Goal: Task Accomplishment & Management: Manage account settings

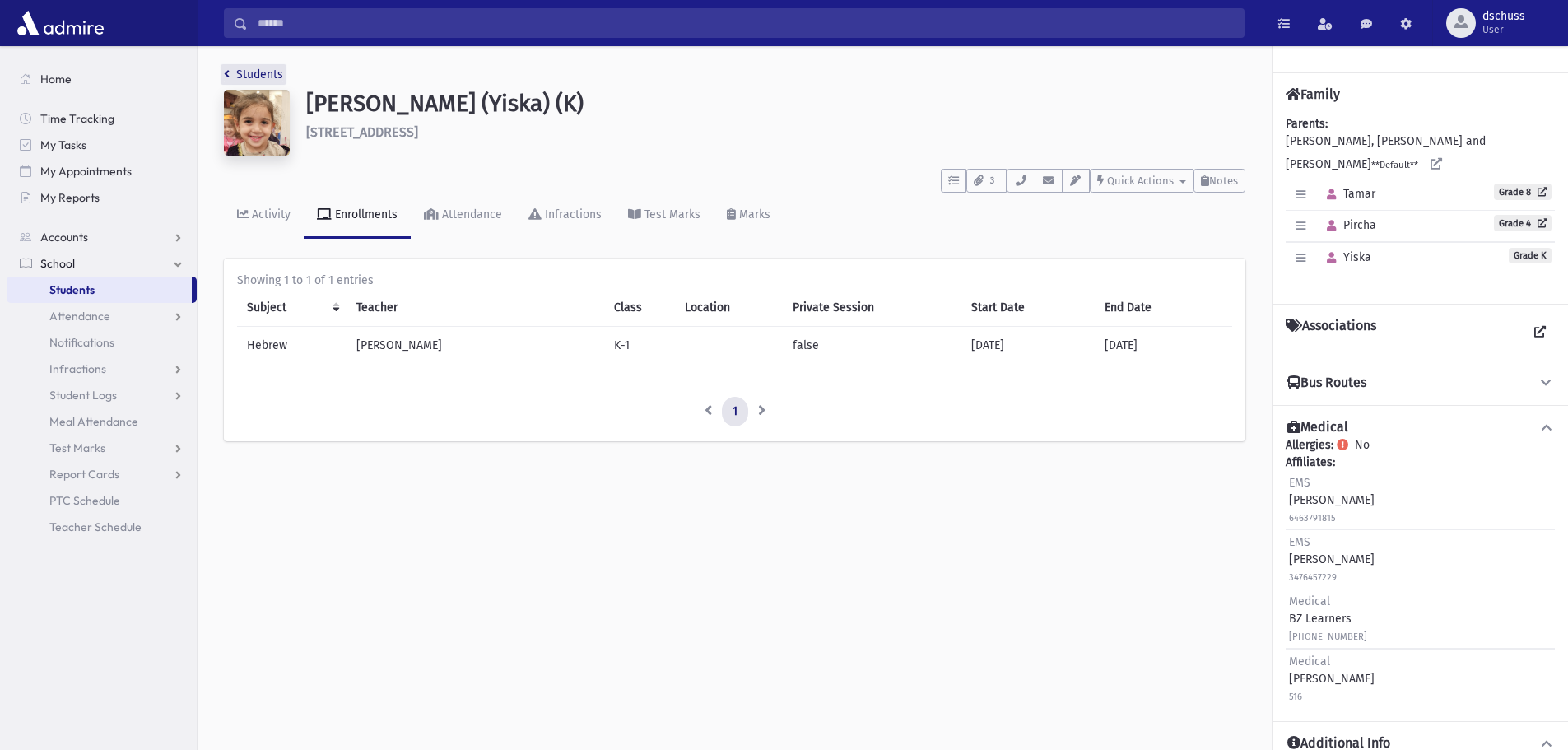
click at [228, 73] on icon "breadcrumb" at bounding box center [226, 74] width 6 height 12
click at [271, 75] on link "Students" at bounding box center [253, 74] width 59 height 14
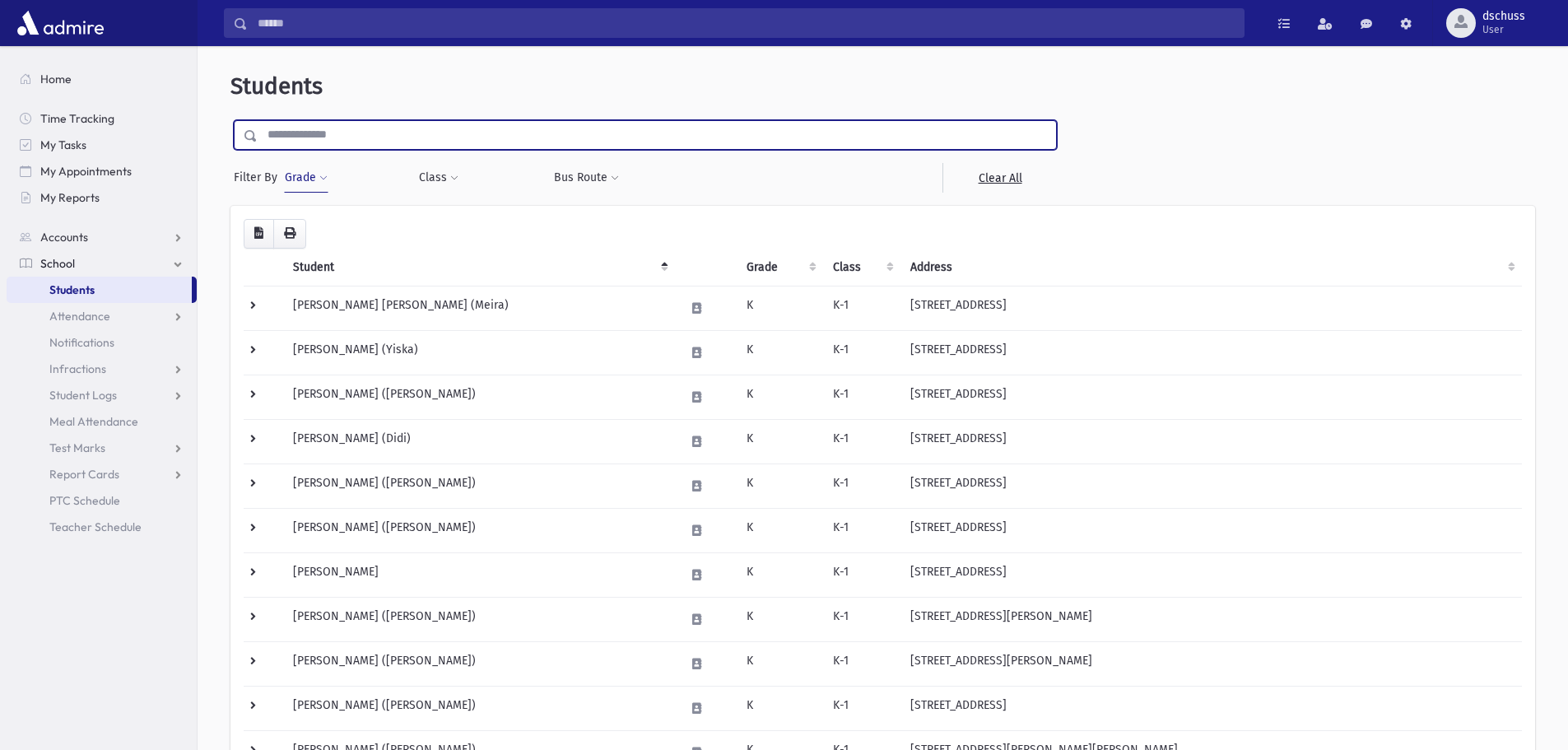
click at [337, 131] on input "text" at bounding box center [657, 135] width 799 height 30
type input "*"
click at [303, 175] on button "Grade" at bounding box center [306, 178] width 45 height 30
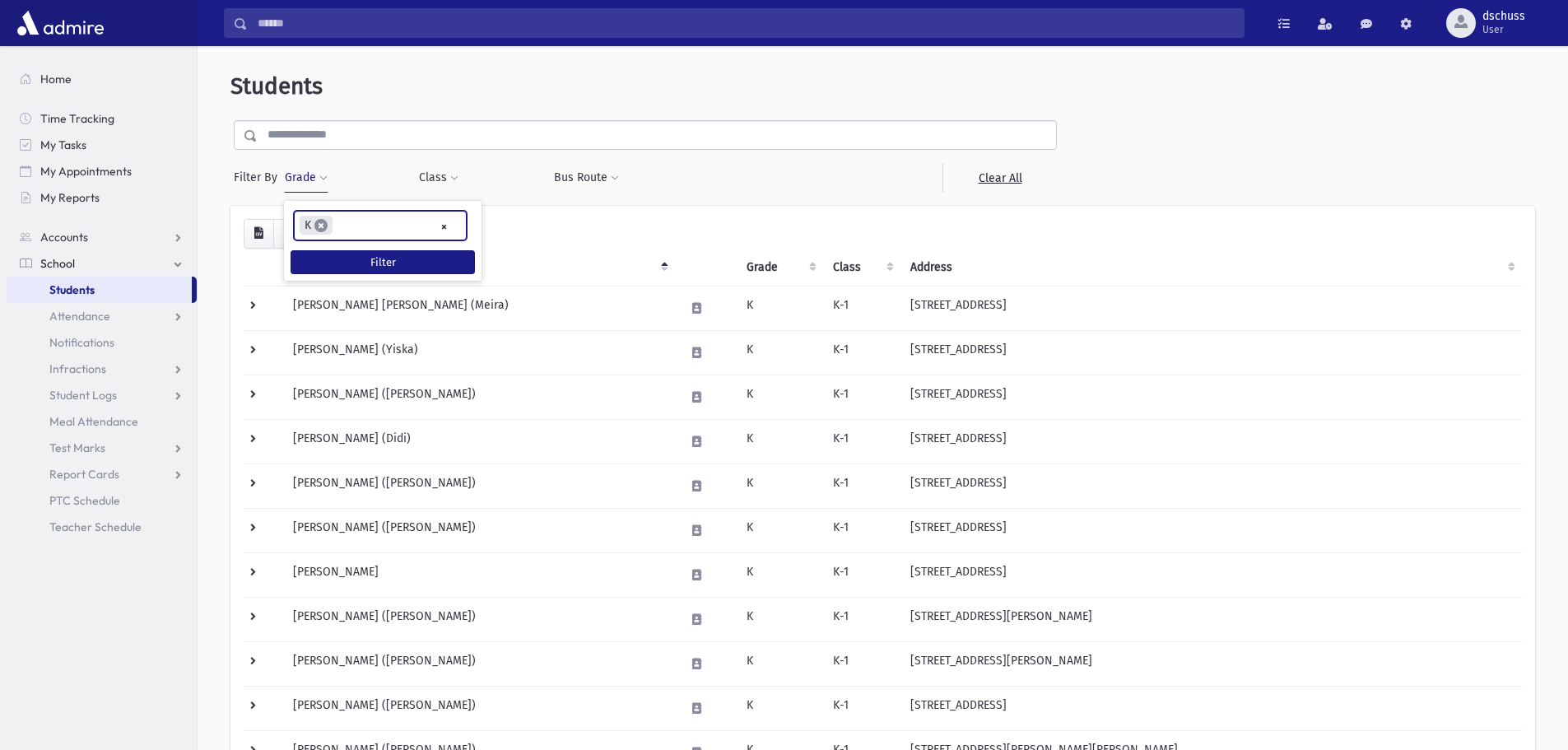
click at [321, 228] on span "×" at bounding box center [322, 225] width 14 height 14
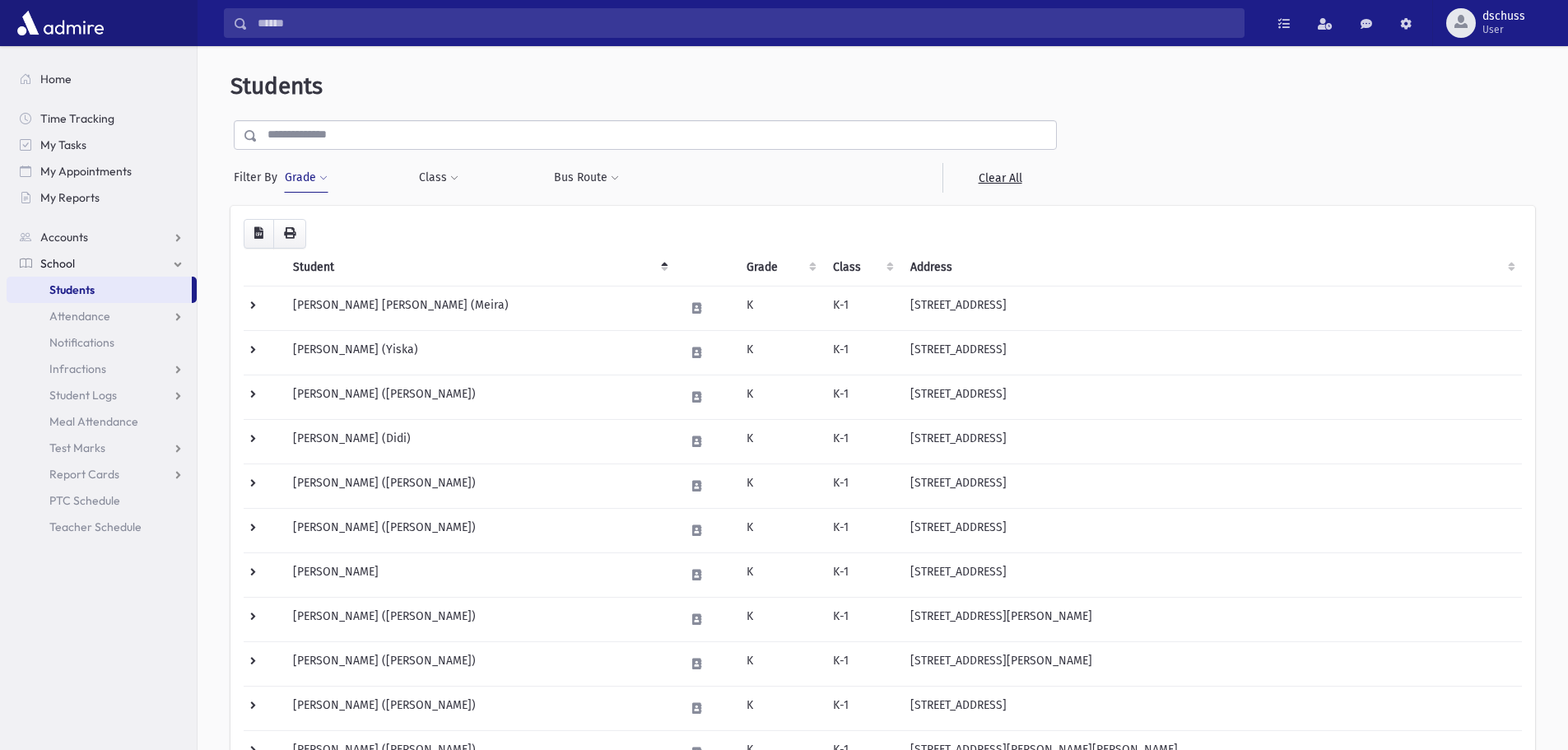
click at [293, 175] on button "Grade" at bounding box center [306, 178] width 45 height 30
click at [328, 256] on button "Filter" at bounding box center [383, 262] width 185 height 24
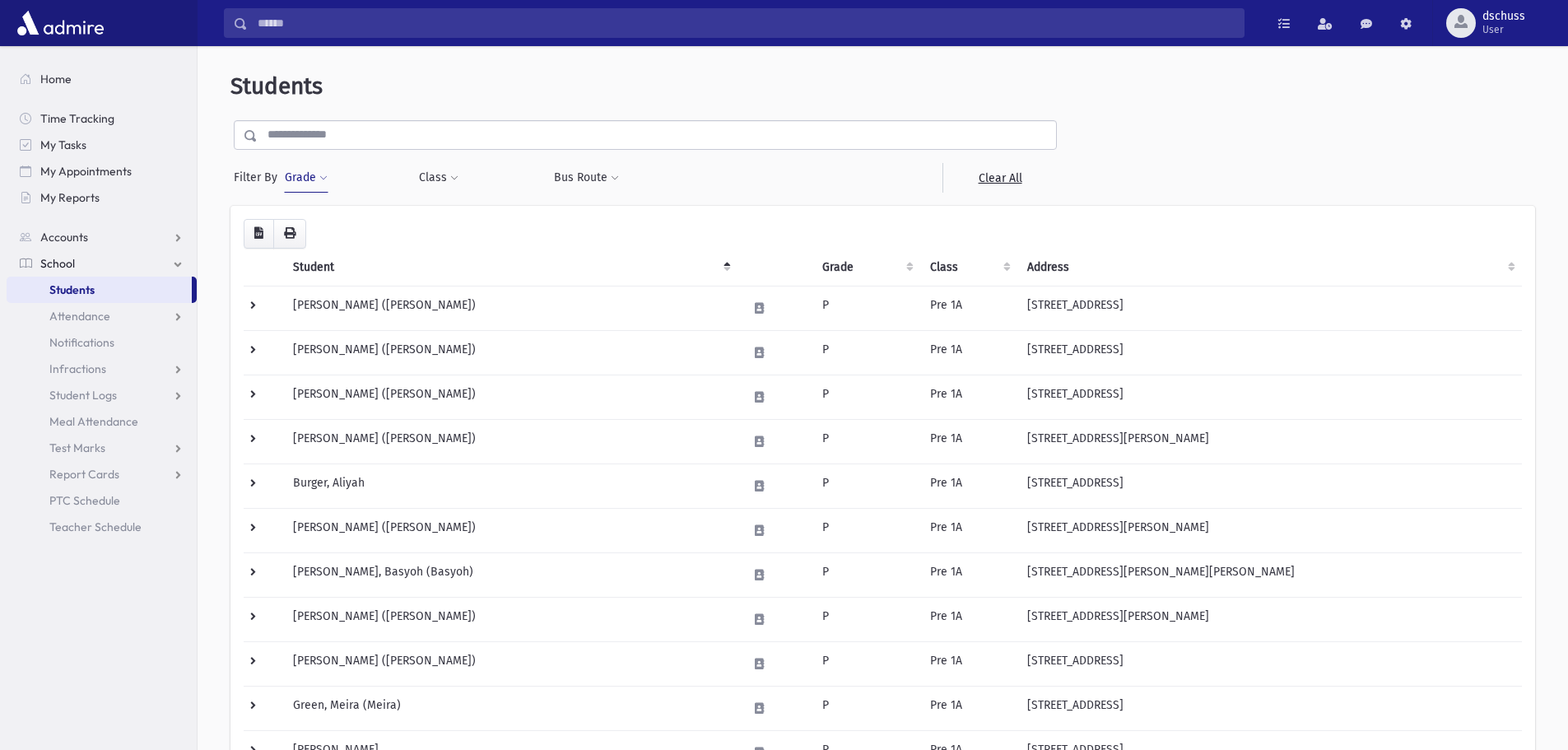
click at [318, 177] on button "Grade" at bounding box center [306, 178] width 45 height 30
click at [393, 226] on ul "× × P" at bounding box center [380, 225] width 171 height 27
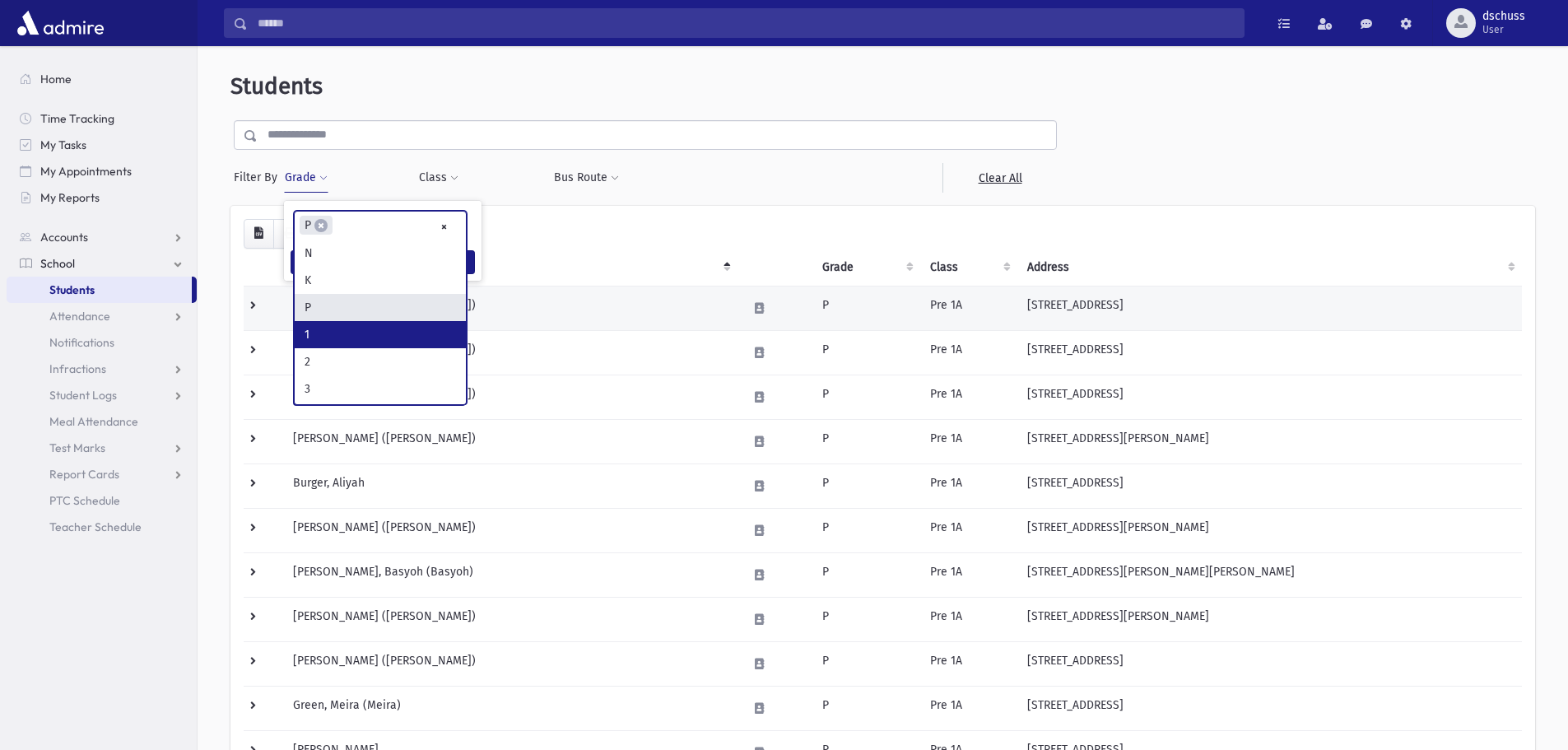
scroll to position [30, 0]
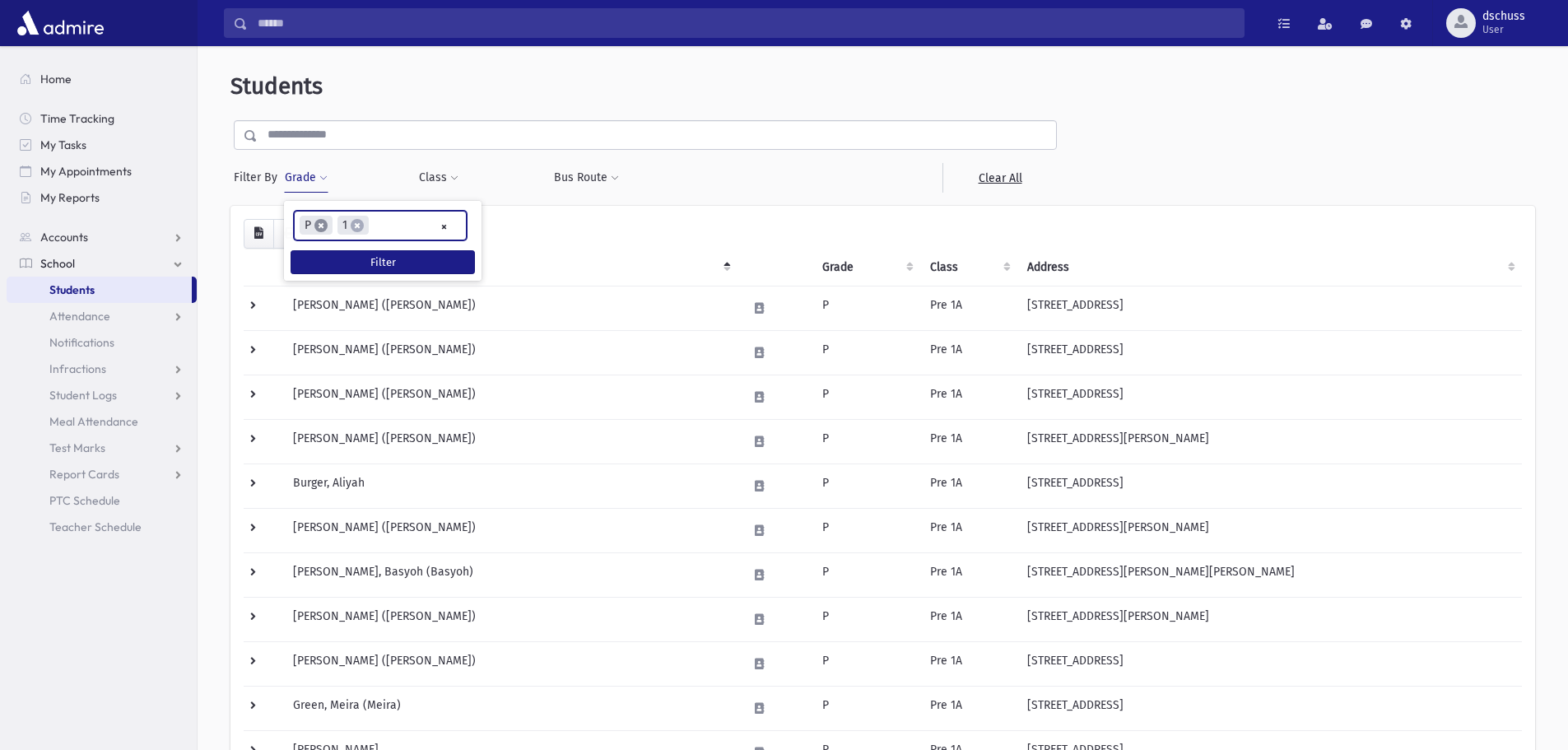
click at [323, 224] on span "×" at bounding box center [322, 225] width 14 height 14
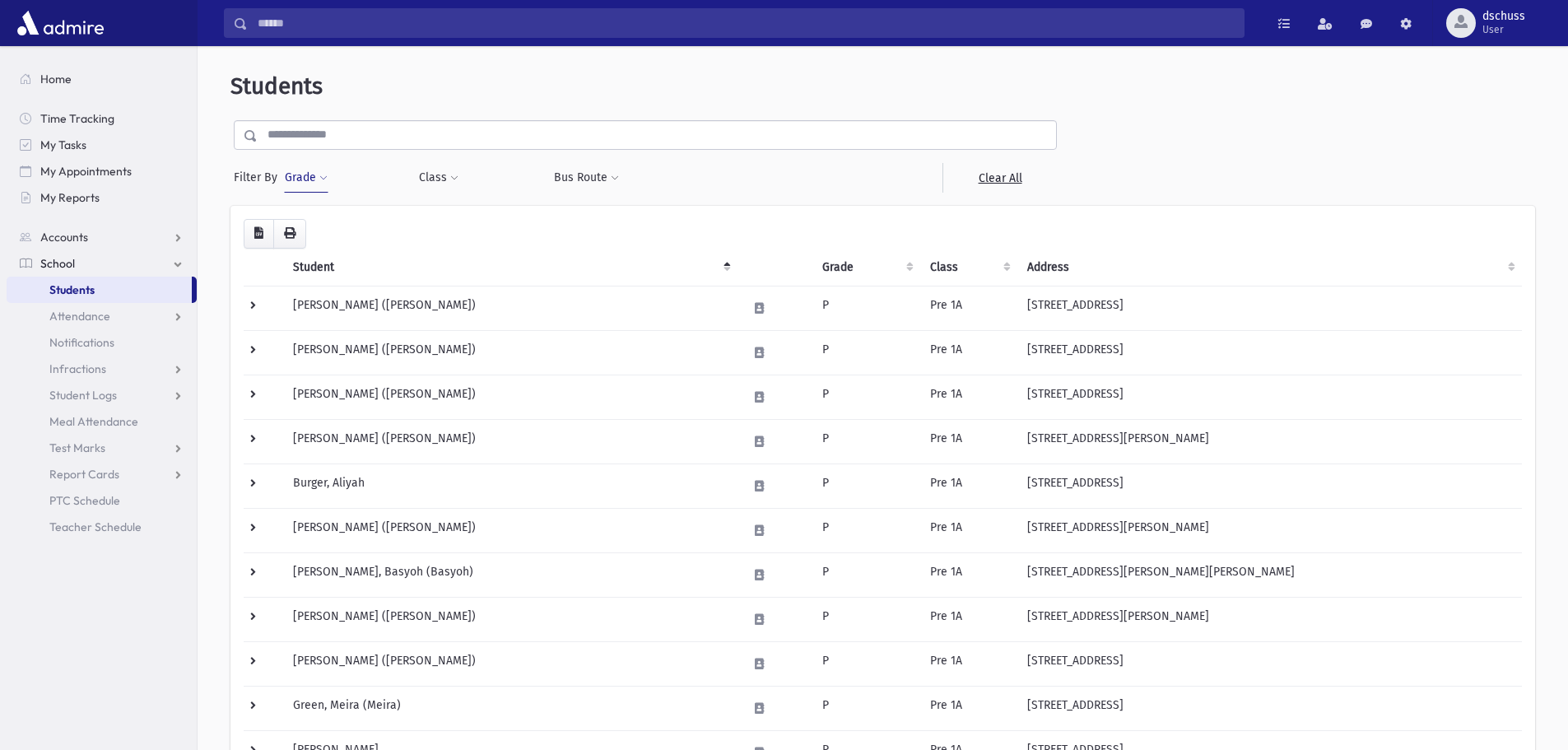
click at [311, 173] on button "Grade" at bounding box center [306, 178] width 45 height 30
click at [326, 222] on ul at bounding box center [380, 223] width 171 height 24
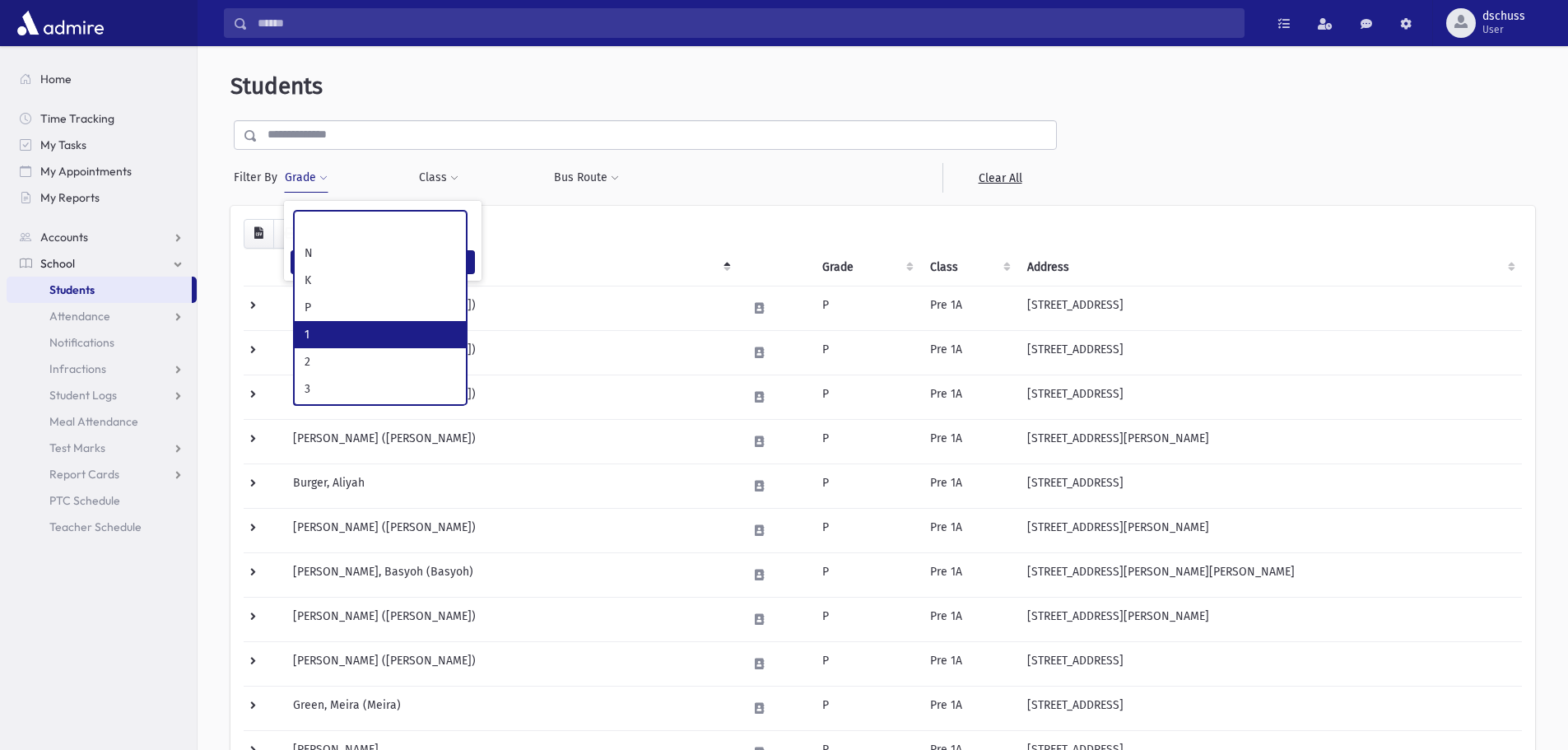
select select "*"
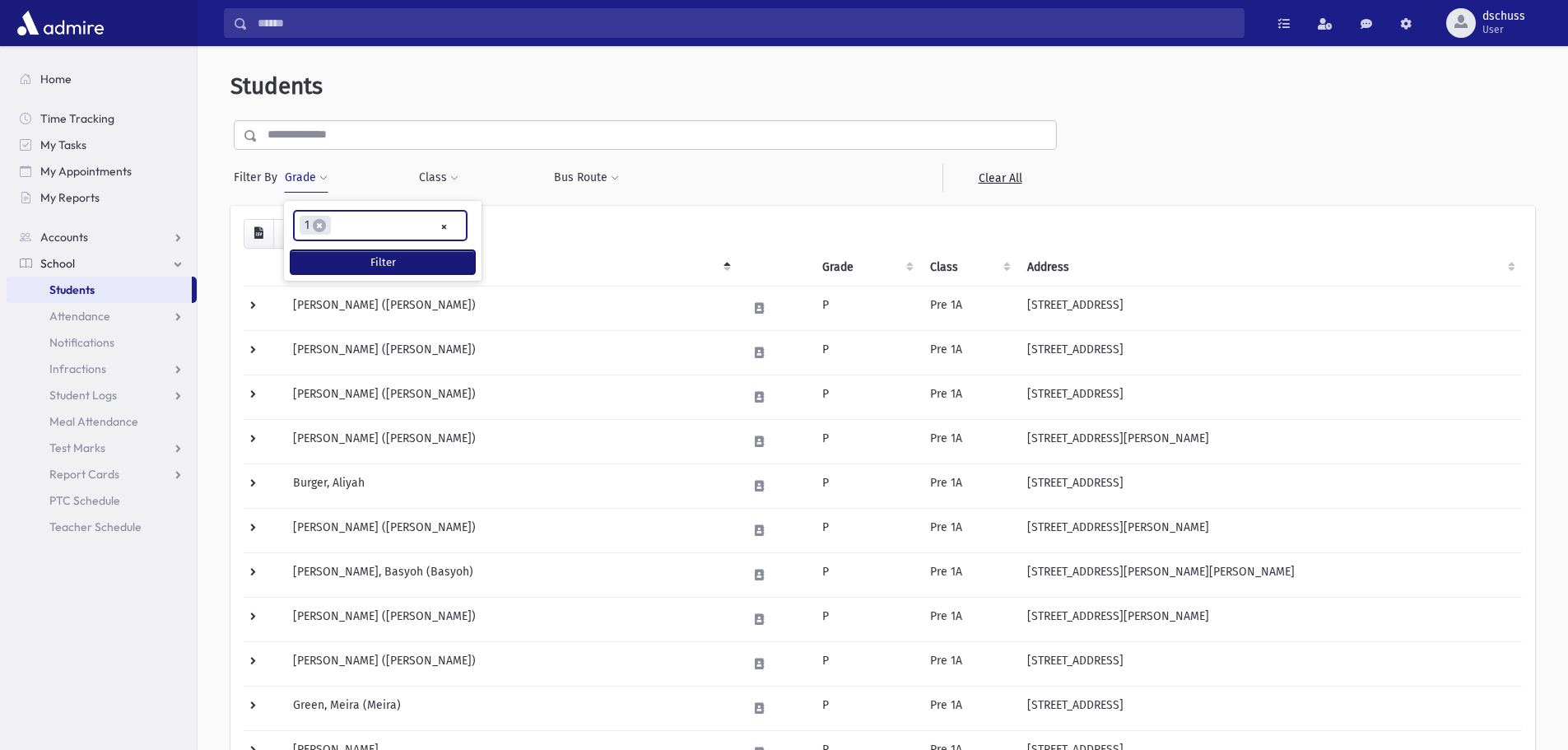
click at [321, 263] on button "Filter" at bounding box center [383, 262] width 185 height 24
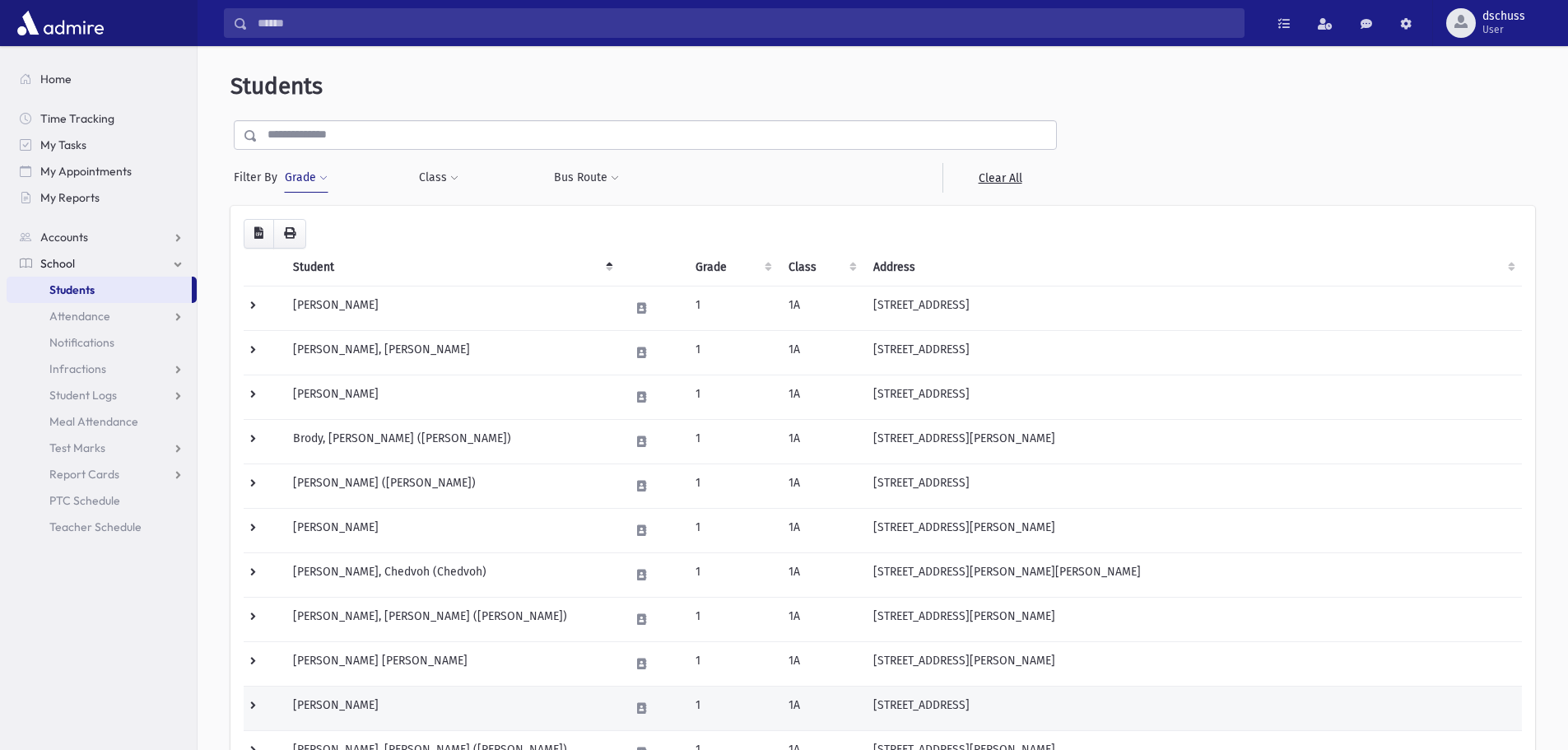
click at [516, 699] on td "Jakobi, Tehila" at bounding box center [451, 708] width 337 height 45
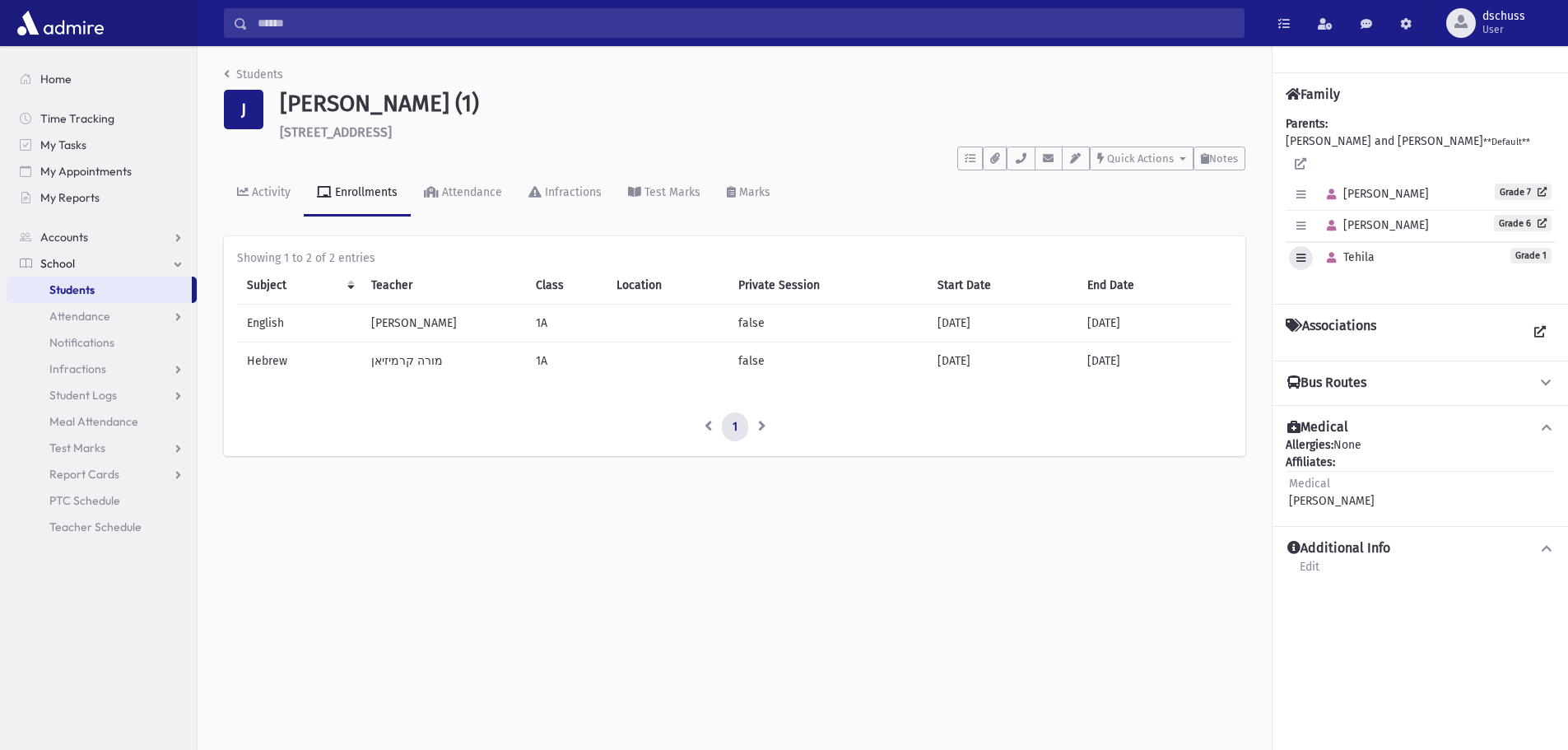
click at [1307, 246] on button "button" at bounding box center [1301, 257] width 24 height 24
click at [1346, 285] on link "Edit Individual" at bounding box center [1355, 299] width 132 height 30
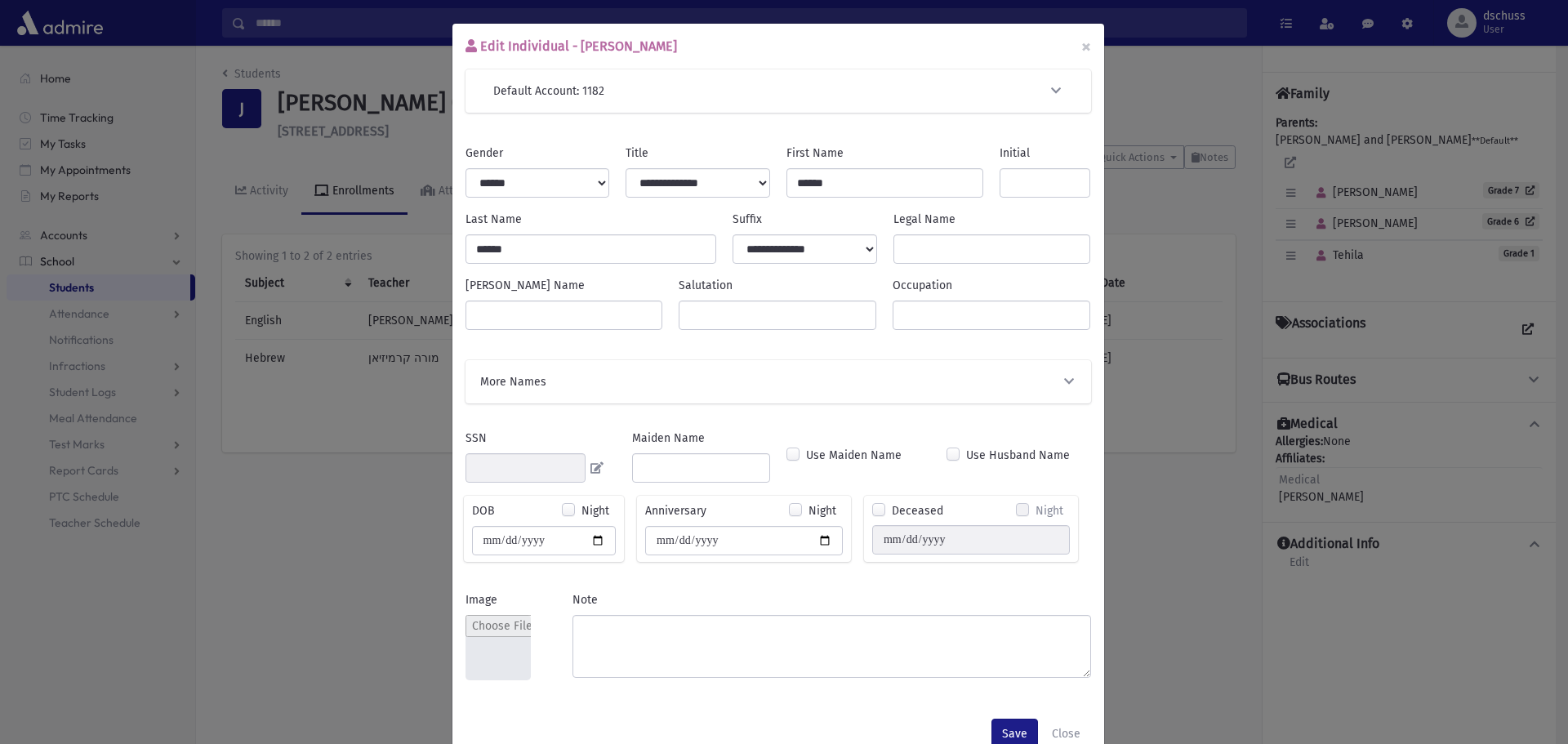
click at [1066, 385] on icon "button" at bounding box center [1068, 382] width 14 height 12
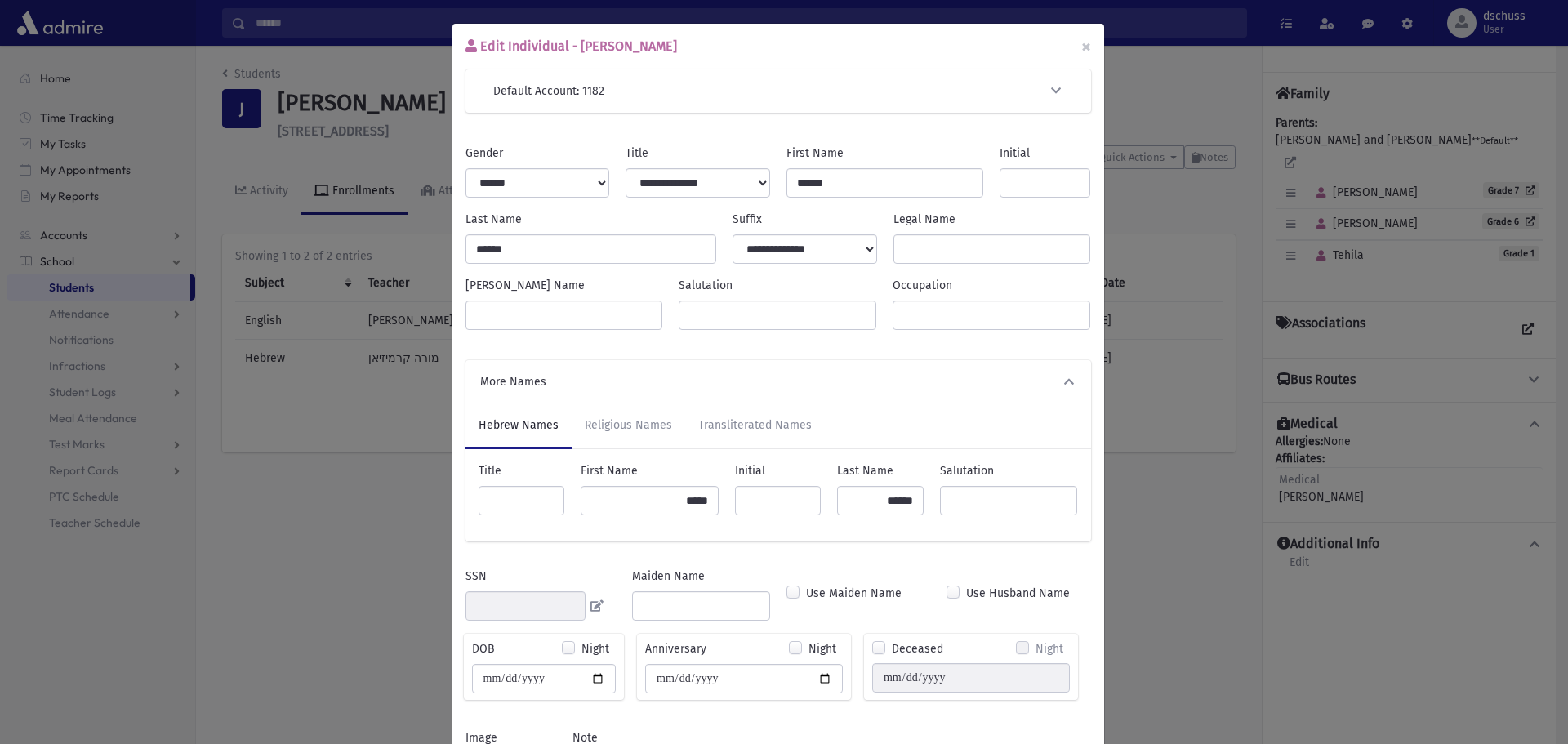
click at [1321, 595] on div "Edit Individual - [PERSON_NAME] × Default Account: 1182 Search Results All Acco…" at bounding box center [784, 372] width 1568 height 744
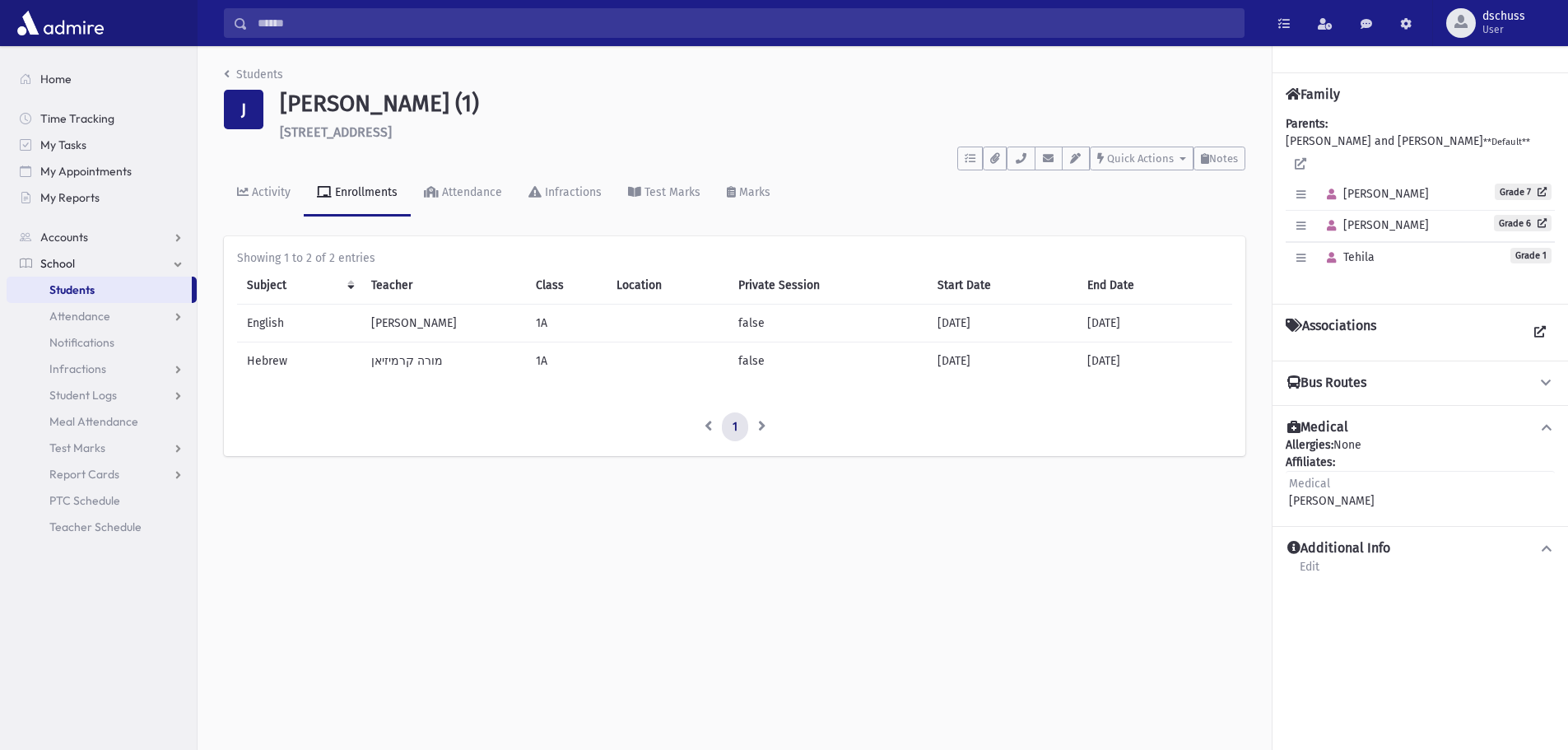
click at [1176, 558] on div "Students J [PERSON_NAME] (1) [STREET_ADDRESS] **** To Do's No open tasks Show L…" at bounding box center [882, 397] width 1371 height 703
